Goal: Information Seeking & Learning: Learn about a topic

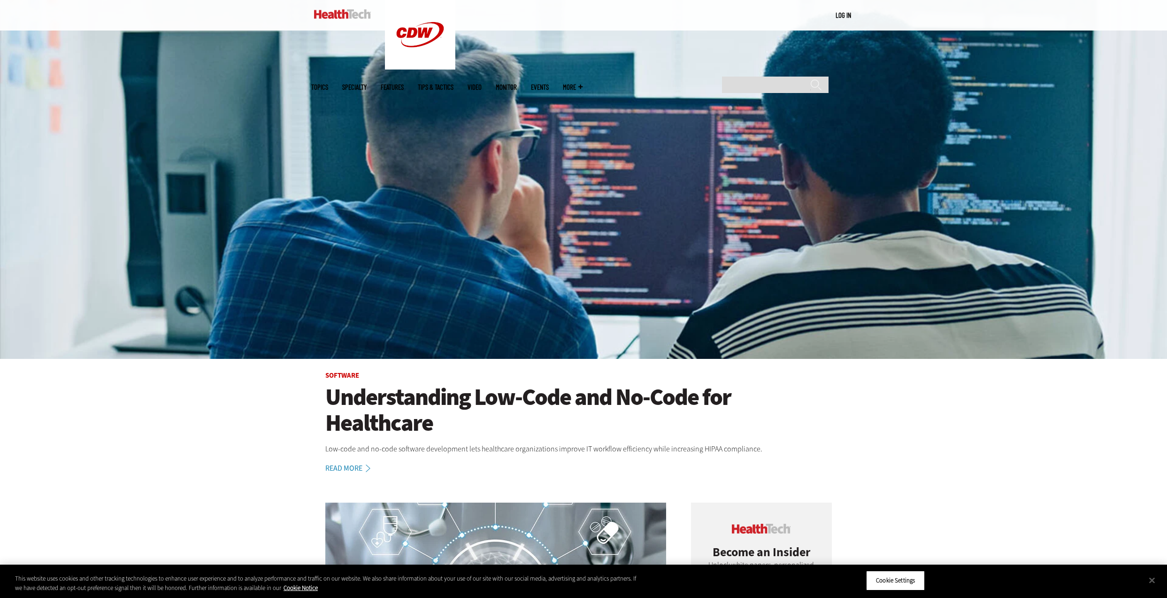
scroll to position [315, 0]
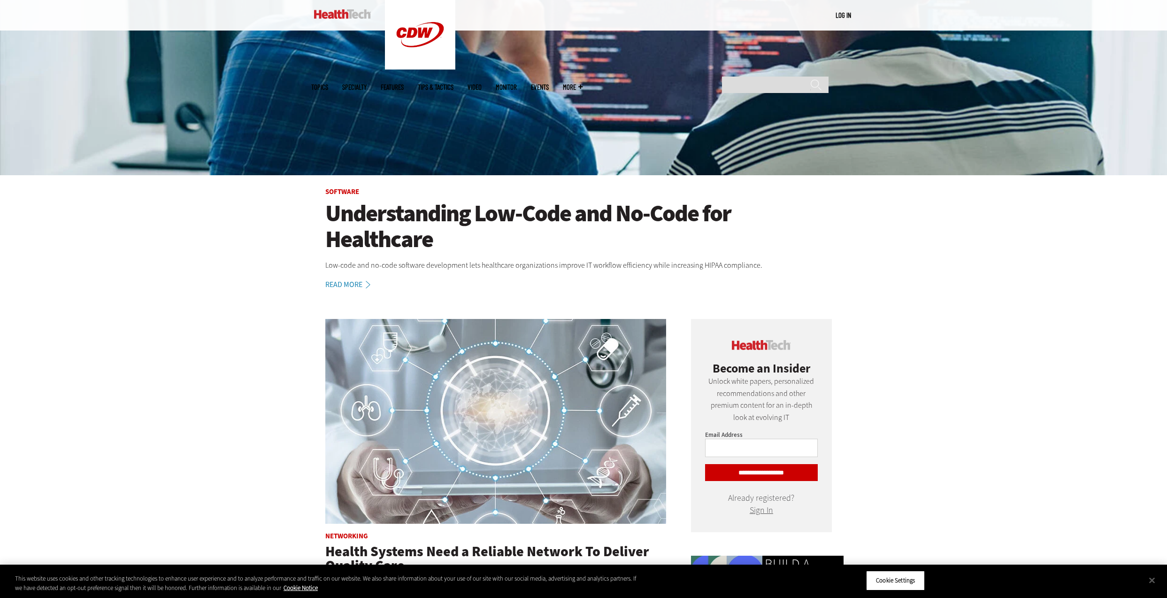
click at [445, 205] on h1 "Understanding Low-Code and No-Code for Healthcare" at bounding box center [583, 226] width 516 height 52
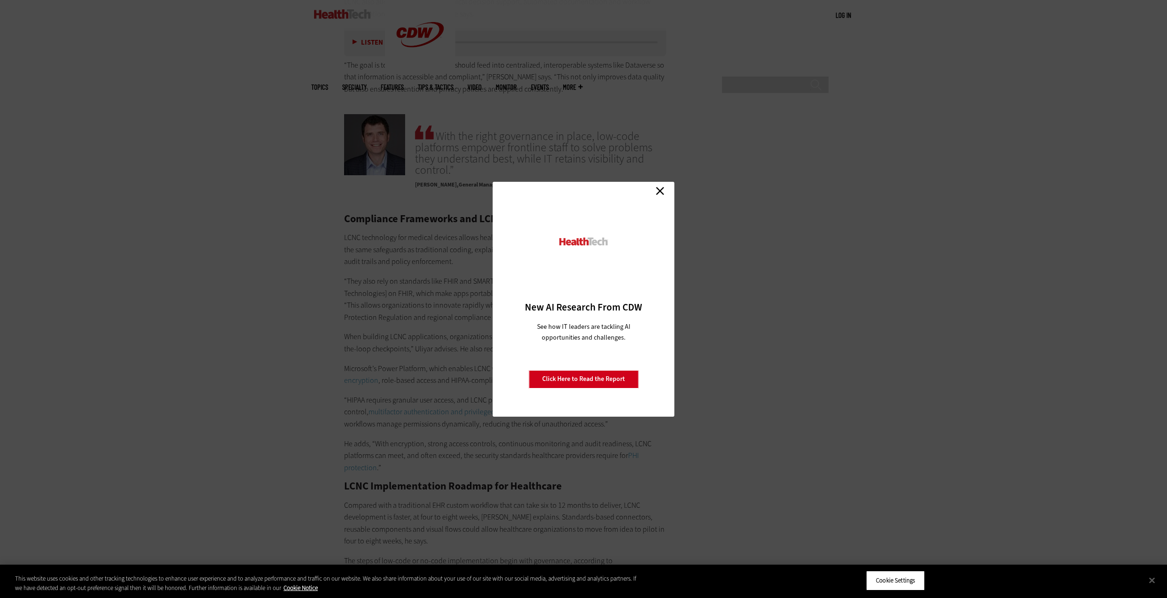
scroll to position [1698, 0]
click at [662, 193] on link "Close" at bounding box center [660, 191] width 14 height 14
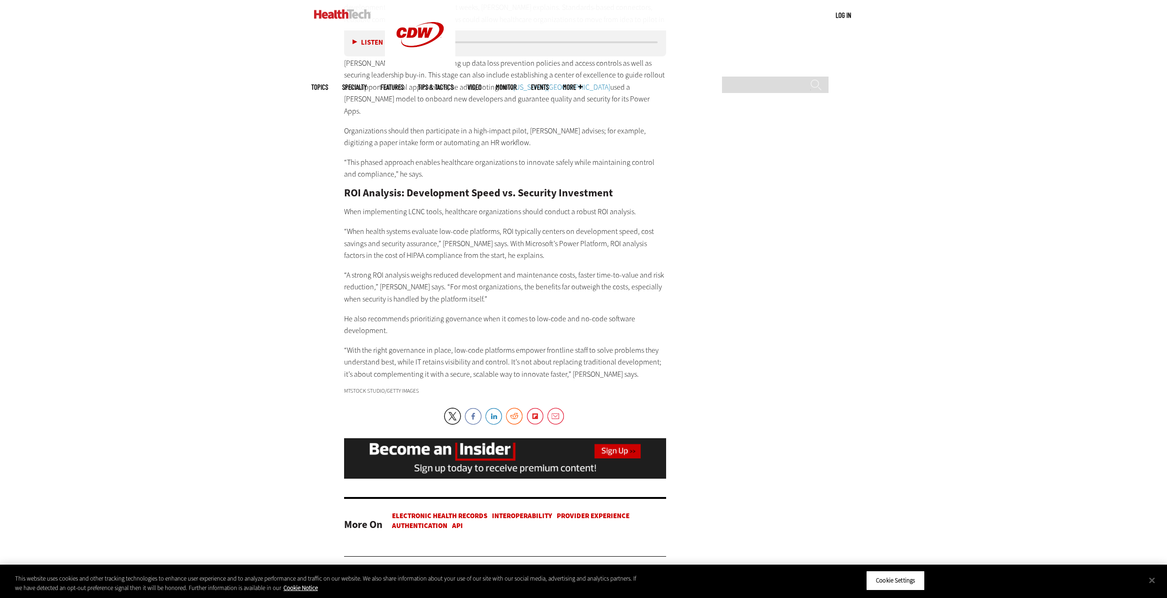
scroll to position [2231, 0]
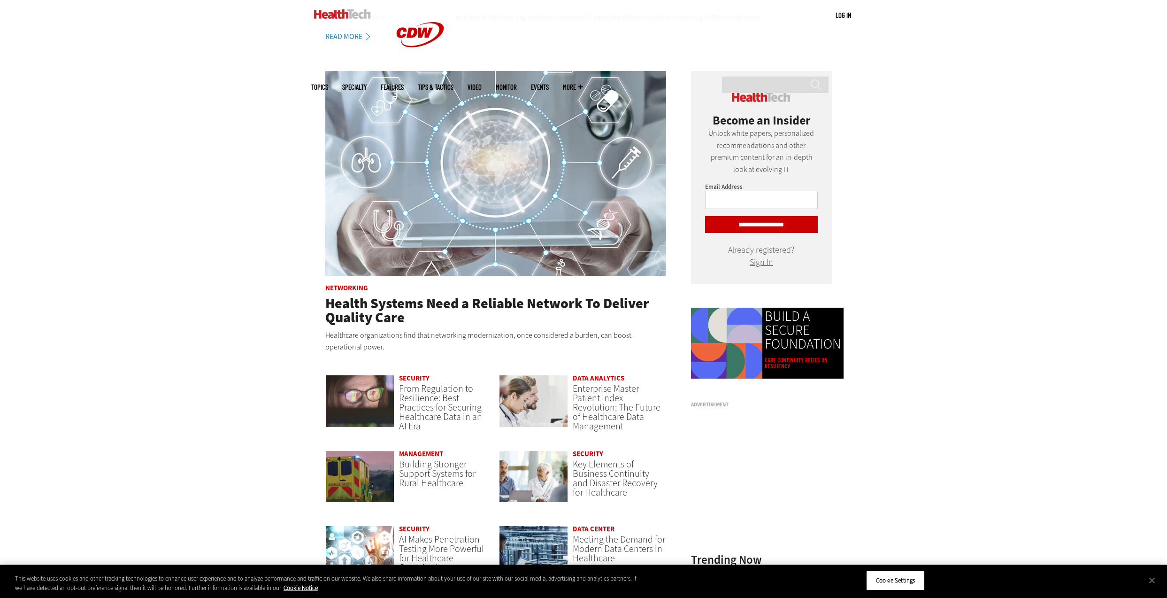
scroll to position [612, 0]
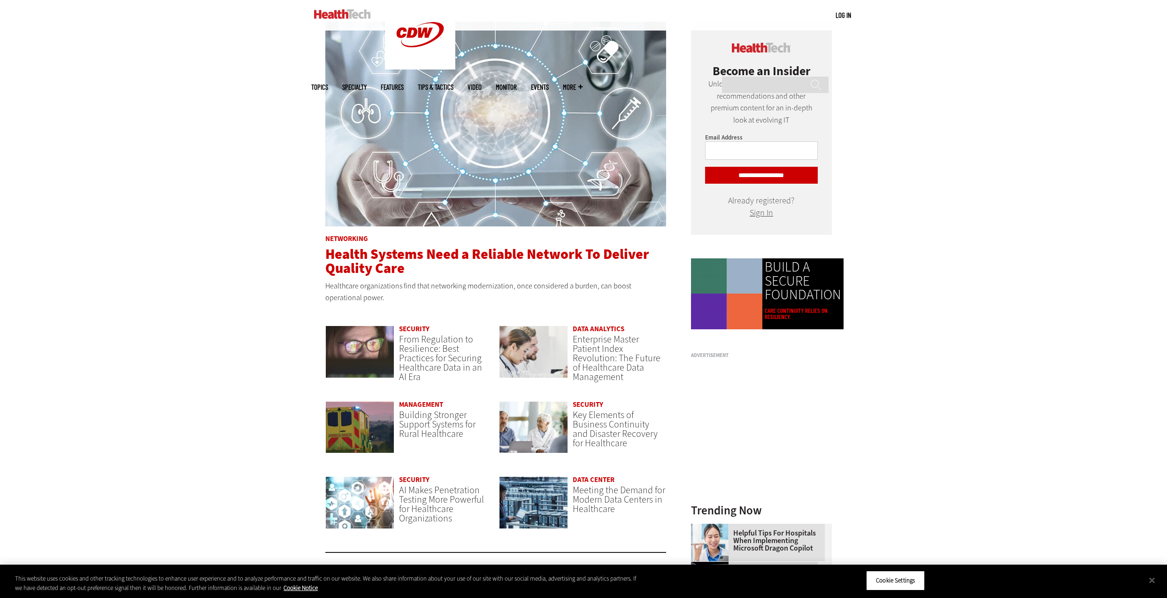
click at [547, 245] on span "Health Systems Need a Reliable Network To Deliver Quality Care" at bounding box center [487, 261] width 324 height 33
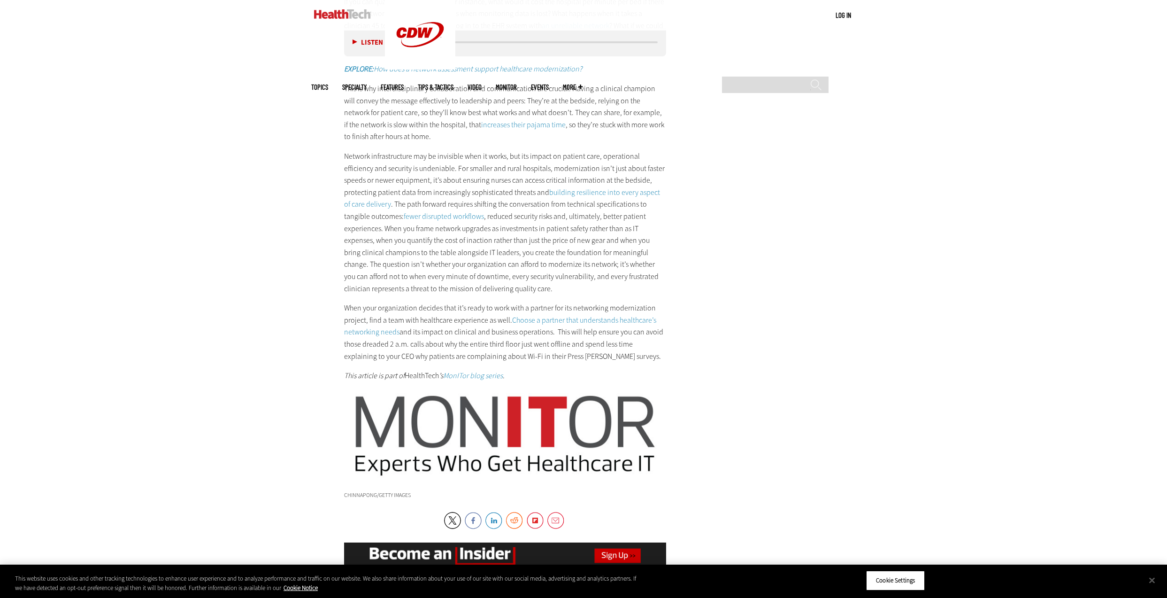
scroll to position [1926, 0]
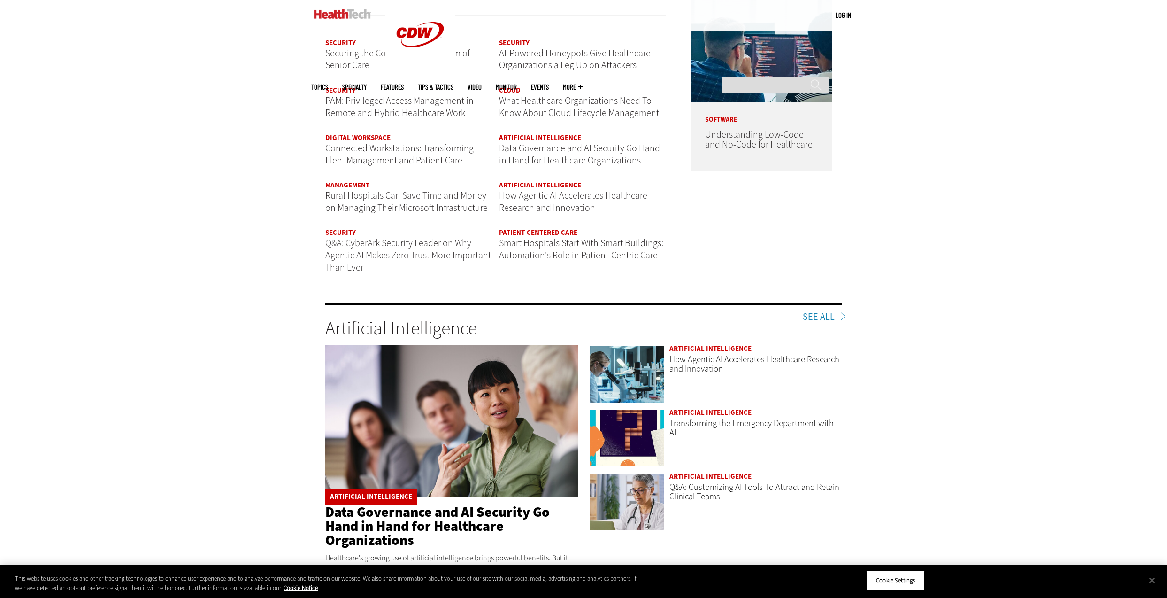
scroll to position [1318, 0]
